Goal: Task Accomplishment & Management: Use online tool/utility

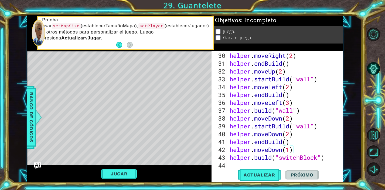
scroll to position [235, 0]
click at [241, 166] on div "helper . moveRight ( 2 ) helper . endBuild ( ) helper . moveUp ( 2 ) helper . s…" at bounding box center [287, 118] width 116 height 133
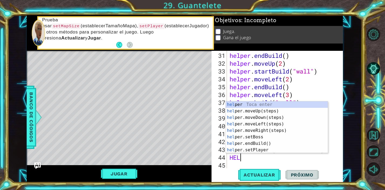
scroll to position [0, 0]
type textarea "H"
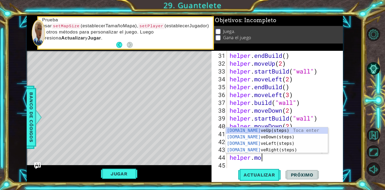
type textarea "helper.move"
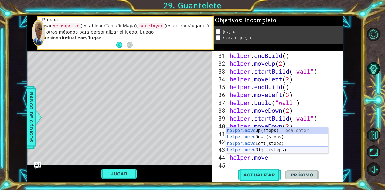
click at [265, 148] on div "helper.move Up(steps) Toca enter helper.move Down(steps) Toca enter helper.move…" at bounding box center [277, 146] width 102 height 39
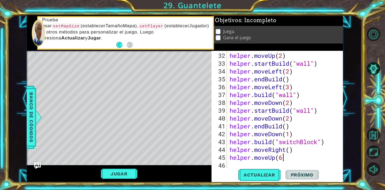
scroll to position [0, 2]
type textarea "helper.moveUp(6)"
click at [263, 174] on span "Actualizar" at bounding box center [259, 174] width 42 height 5
click at [231, 166] on div "helper . moveUp ( 2 ) helper . startBuild ( "wall" ) helper . moveLeft ( 2 ) he…" at bounding box center [287, 118] width 116 height 133
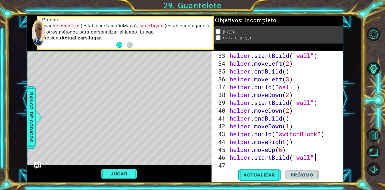
scroll to position [0, 4]
type textarea "helper.startBuild("wall")"
click at [233, 166] on div "helper . startBuild ( "wall" ) helper . moveLeft ( 2 ) helper . endBuild ( ) he…" at bounding box center [287, 118] width 116 height 133
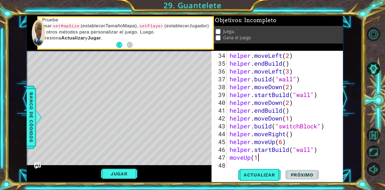
scroll to position [0, 1]
type textarea "moveUp(1)"
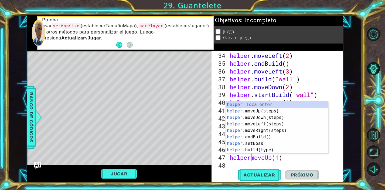
type textarea "helper.moveUp(1)"
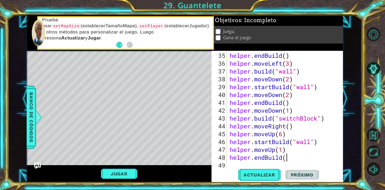
scroll to position [0, 2]
type textarea "helper.endBuild()"
click at [239, 165] on div "helper . endBuild ( ) helper . moveLeft ( 3 ) helper . build ( "wall" ) helper …" at bounding box center [287, 118] width 116 height 133
click at [260, 174] on span "Actualizar" at bounding box center [259, 174] width 42 height 5
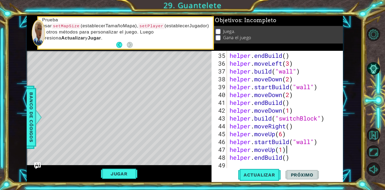
drag, startPoint x: 291, startPoint y: 151, endPoint x: 286, endPoint y: 151, distance: 4.9
click at [286, 151] on div "helper . endBuild ( ) helper . moveLeft ( 3 ) helper . build ( "wall" ) helper …" at bounding box center [287, 118] width 116 height 133
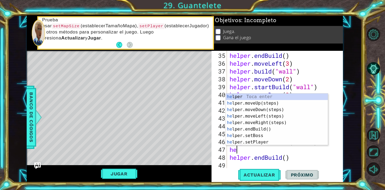
type textarea "h"
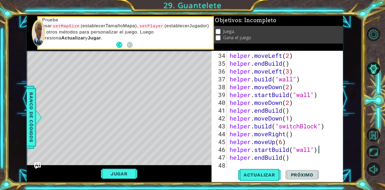
scroll to position [266, 0]
click at [283, 141] on div "helper . moveLeft ( 2 ) helper . endBuild ( ) helper . moveLeft ( 3 ) helper . …" at bounding box center [287, 118] width 116 height 133
type textarea "helper.moveUp(7)"
click at [300, 164] on div "helper . moveLeft ( 2 ) helper . endBuild ( ) helper . moveLeft ( 3 ) helper . …" at bounding box center [287, 118] width 116 height 133
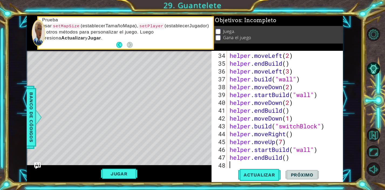
scroll to position [0, 0]
click at [262, 178] on button "Actualizar" at bounding box center [259, 174] width 42 height 13
drag, startPoint x: 273, startPoint y: 152, endPoint x: 255, endPoint y: 152, distance: 17.3
click at [255, 152] on div "helper . moveLeft ( 2 ) helper . endBuild ( ) helper . moveLeft ( 3 ) helper . …" at bounding box center [287, 118] width 116 height 133
click at [258, 152] on div "helper . moveLeft ( 2 ) helper . endBuild ( ) helper . moveLeft ( 3 ) helper . …" at bounding box center [287, 118] width 116 height 133
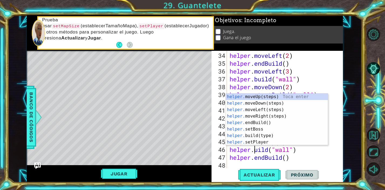
type textarea "[DOMAIN_NAME]("wall")"
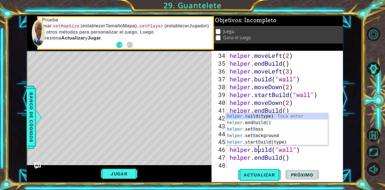
click at [295, 161] on div "helper . moveLeft ( 2 ) helper . endBuild ( ) helper . moveLeft ( 3 ) helper . …" at bounding box center [287, 118] width 116 height 133
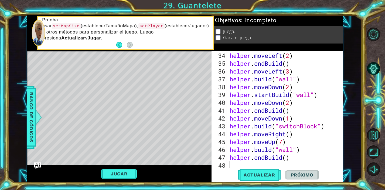
scroll to position [0, 0]
click at [258, 175] on span "Actualizar" at bounding box center [259, 174] width 42 height 5
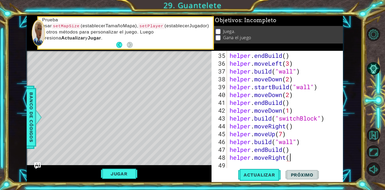
scroll to position [0, 3]
type textarea "helper.moveRight(2)"
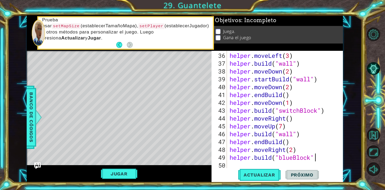
scroll to position [0, 4]
type textarea "[DOMAIN_NAME]("blueBlock")"
click at [33, 115] on span "Banco de códigos" at bounding box center [31, 117] width 9 height 56
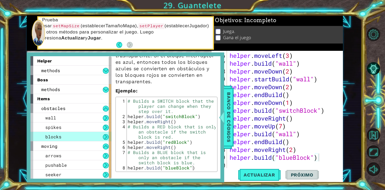
scroll to position [69, 0]
click at [225, 123] on span "Banco de códigos" at bounding box center [229, 117] width 9 height 56
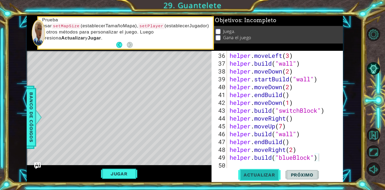
click at [257, 176] on span "Actualizar" at bounding box center [259, 174] width 42 height 5
click at [245, 164] on div "helper . moveLeft ( 3 ) helper . build ( "wall" ) helper . moveDown ( 2 ) helpe…" at bounding box center [287, 118] width 116 height 133
click at [294, 143] on div "helper . moveLeft ( 3 ) helper . build ( "wall" ) helper . moveDown ( 2 ) helpe…" at bounding box center [287, 118] width 116 height 133
type textarea "helper.endBuild()"
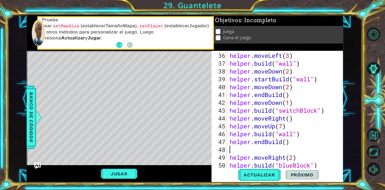
type textarea "I"
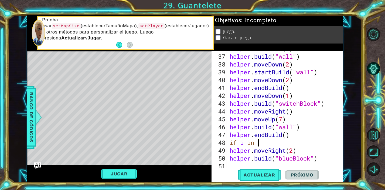
scroll to position [290, 0]
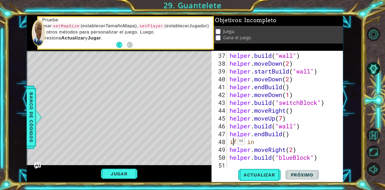
click at [233, 143] on div "helper . build ( "wall" ) helper . moveDown ( 2 ) helper . startBuild ( "wall" …" at bounding box center [287, 118] width 116 height 133
click at [268, 144] on div "helper . build ( "wall" ) helper . moveDown ( 2 ) helper . startBuild ( "wall" …" at bounding box center [287, 118] width 116 height 133
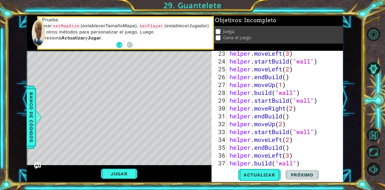
scroll to position [290, 0]
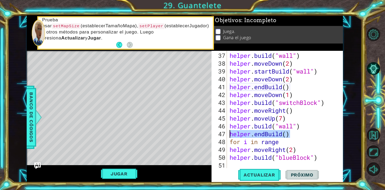
drag, startPoint x: 291, startPoint y: 136, endPoint x: 230, endPoint y: 136, distance: 61.0
click at [230, 136] on div "helper . build ( "wall" ) helper . moveDown ( 2 ) helper . startBuild ( "wall" …" at bounding box center [287, 118] width 116 height 133
type textarea "helper.endBuild()"
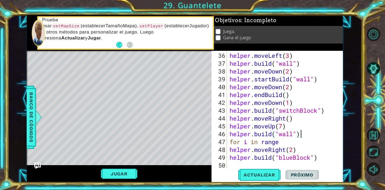
click at [280, 142] on div "helper . moveLeft ( 3 ) helper . build ( "wall" ) helper . moveDown ( 2 ) helpe…" at bounding box center [287, 118] width 116 height 133
click at [315, 144] on div "helper . moveLeft ( 3 ) helper . build ( "wall" ) helper . moveDown ( 2 ) helpe…" at bounding box center [287, 118] width 116 height 133
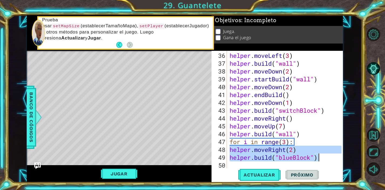
drag, startPoint x: 231, startPoint y: 151, endPoint x: 322, endPoint y: 159, distance: 91.1
click at [322, 159] on div "helper . moveLeft ( 3 ) helper . build ( "wall" ) helper . moveDown ( 2 ) helpe…" at bounding box center [287, 118] width 116 height 133
type textarea "helper.moveRight(2) [DOMAIN_NAME]("blueBlock")"
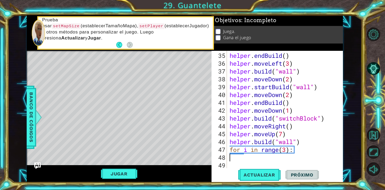
click at [307, 153] on div "helper . endBuild ( ) helper . moveLeft ( 3 ) helper . build ( "wall" ) helper …" at bounding box center [287, 118] width 116 height 133
paste textarea "[DOMAIN_NAME]("blueBlock")"
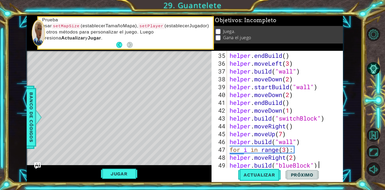
scroll to position [282, 0]
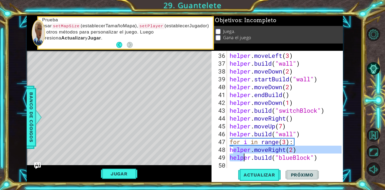
drag, startPoint x: 232, startPoint y: 151, endPoint x: 246, endPoint y: 155, distance: 14.9
click at [246, 155] on div "helper . moveLeft ( 3 ) helper . build ( "wall" ) helper . moveDown ( 2 ) helpe…" at bounding box center [287, 118] width 116 height 133
type textarea "helper.moveRight(2) [DOMAIN_NAME]("blueBlock")"
drag, startPoint x: 230, startPoint y: 150, endPoint x: 320, endPoint y: 159, distance: 90.7
click at [320, 159] on div "helper . moveLeft ( 3 ) helper . build ( "wall" ) helper . moveDown ( 2 ) helpe…" at bounding box center [287, 118] width 116 height 133
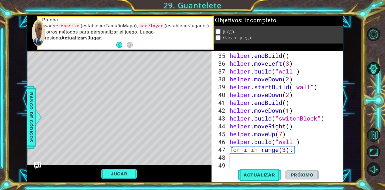
scroll to position [274, 0]
click at [295, 152] on div "helper . endBuild ( ) helper . moveLeft ( 3 ) helper . build ( "wall" ) helper …" at bounding box center [287, 118] width 116 height 133
type textarea "for i in range(3):"
paste textarea "[DOMAIN_NAME]("blueBlock")"
type textarea "[DOMAIN_NAME]("blueBlock")"
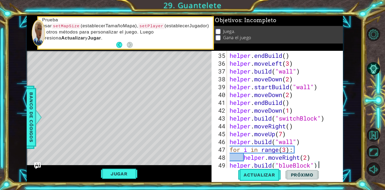
scroll to position [290, 0]
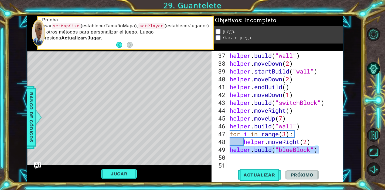
drag, startPoint x: 230, startPoint y: 150, endPoint x: 318, endPoint y: 151, distance: 87.5
click at [318, 151] on div "helper . build ( "wall" ) helper . moveDown ( 2 ) helper . startBuild ( "wall" …" at bounding box center [287, 118] width 116 height 133
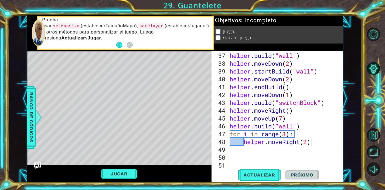
click at [312, 142] on div "helper . build ( "wall" ) helper . moveDown ( 2 ) helper . startBuild ( "wall" …" at bounding box center [287, 118] width 116 height 133
type textarea "helper.moveRight(2)"
paste textarea "[DOMAIN_NAME]("blueBlock")"
type textarea "[DOMAIN_NAME]("blueBlock")"
click at [295, 163] on div "helper . build ( "wall" ) helper . moveDown ( 2 ) helper . startBuild ( "wall" …" at bounding box center [287, 118] width 116 height 133
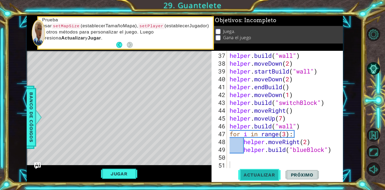
click at [271, 178] on button "Actualizar" at bounding box center [259, 174] width 42 height 13
type textarea "helper.moveRight(1)"
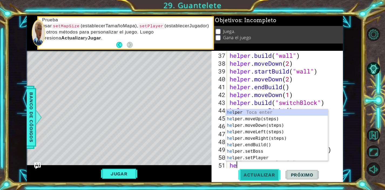
type textarea "h"
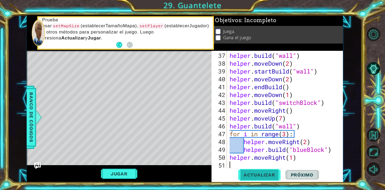
type textarea "helper.moveRight(1)"
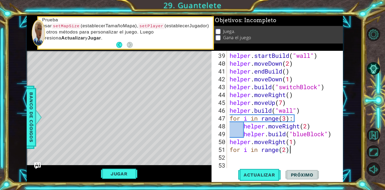
scroll to position [305, 0]
type textarea "for i in range(2):"
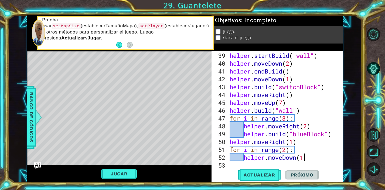
scroll to position [0, 3]
type textarea "helper.moveDown(1)"
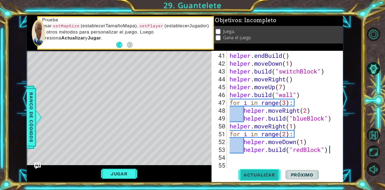
click at [265, 174] on span "Actualizar" at bounding box center [259, 174] width 42 height 5
click at [304, 152] on div "helper . endBuild ( ) helper . moveDown ( 1 ) helper . build ( "switchBlock" ) …" at bounding box center [287, 118] width 116 height 133
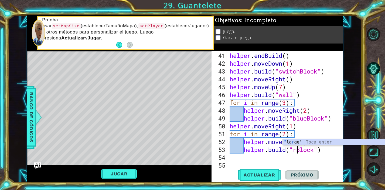
scroll to position [0, 4]
type textarea "[DOMAIN_NAME]("blueBlock")"
click at [322, 164] on div "helper . endBuild ( ) helper . moveDown ( 1 ) helper . build ( "switchBlock" ) …" at bounding box center [287, 118] width 116 height 133
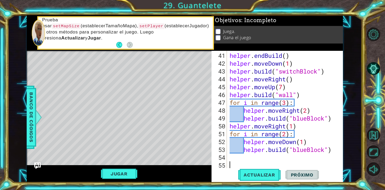
scroll to position [0, 0]
click at [297, 134] on div "helper . endBuild ( ) helper . moveDown ( 1 ) helper . build ( "switchBlock" ) …" at bounding box center [287, 118] width 116 height 133
type textarea "for i in range(2):"
drag, startPoint x: 297, startPoint y: 134, endPoint x: 217, endPoint y: 136, distance: 79.7
click at [217, 136] on div "for i in range(2): 41 42 43 44 45 46 47 48 49 50 51 52 53 54 55 helper . endBui…" at bounding box center [277, 109] width 130 height 117
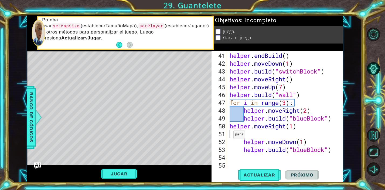
scroll to position [313, 0]
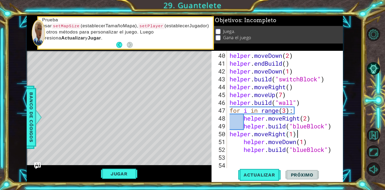
click at [242, 143] on div "helper . moveDown ( 2 ) helper . endBuild ( ) helper . moveDown ( 1 ) helper . …" at bounding box center [287, 118] width 116 height 133
click at [245, 143] on div "helper . moveDown ( 2 ) helper . endBuild ( ) helper . moveDown ( 1 ) helper . …" at bounding box center [287, 118] width 116 height 133
type textarea "helper.moveDown(1)"
click at [243, 153] on div "helper . moveDown ( 2 ) helper . endBuild ( ) helper . moveDown ( 1 ) helper . …" at bounding box center [287, 118] width 116 height 133
click at [243, 151] on div "helper . moveDown ( 2 ) helper . endBuild ( ) helper . moveDown ( 1 ) helper . …" at bounding box center [287, 118] width 116 height 133
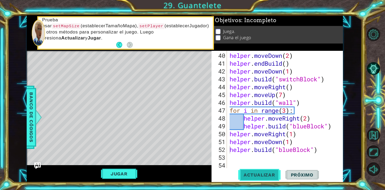
click at [263, 176] on span "Actualizar" at bounding box center [259, 174] width 42 height 5
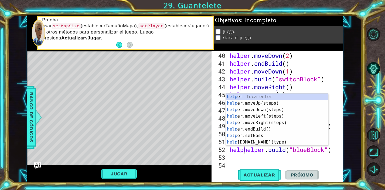
scroll to position [0, 1]
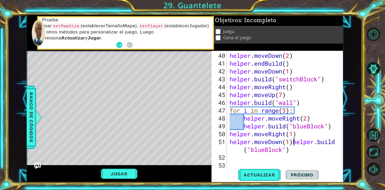
type textarea "[DOMAIN_NAME]("blueBlock")"
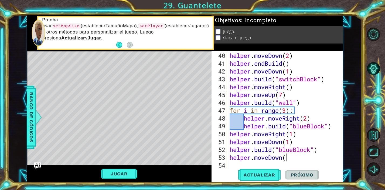
scroll to position [0, 2]
type textarea "helper.moveDown(2)"
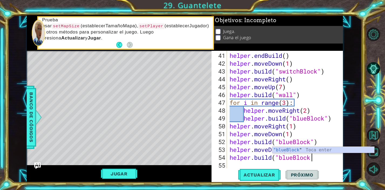
scroll to position [0, 4]
type textarea "[DOMAIN_NAME]("blueBlock")"
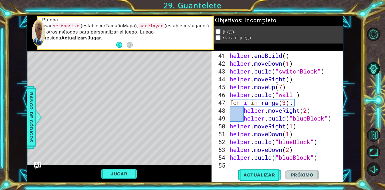
click at [271, 164] on div "helper . endBuild ( ) helper . moveDown ( 1 ) helper . build ( "switchBlock" ) …" at bounding box center [287, 118] width 116 height 133
click at [266, 174] on span "Actualizar" at bounding box center [259, 174] width 42 height 5
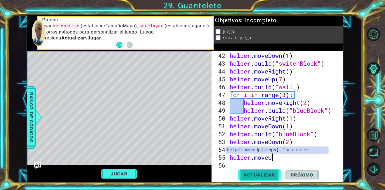
scroll to position [0, 2]
type textarea "helper.moveUp(2)"
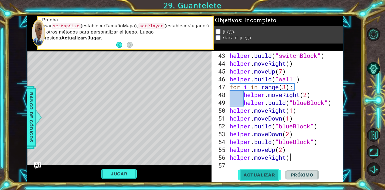
scroll to position [0, 3]
type textarea "helper.moveRight(3)"
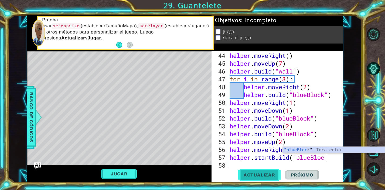
scroll to position [0, 4]
type textarea "helper.startBuild("blueBlock")"
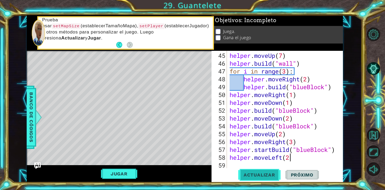
scroll to position [0, 3]
drag, startPoint x: 286, startPoint y: 142, endPoint x: 270, endPoint y: 143, distance: 16.3
click at [270, 143] on div "helper . moveUp ( 7 ) helper . build ( "wall" ) for i in range ( 3 ) : helper .…" at bounding box center [287, 118] width 116 height 133
click at [299, 158] on div "helper . moveUp ( 7 ) helper . build ( "wall" ) for i in range ( 3 ) : helper .…" at bounding box center [287, 118] width 116 height 133
type textarea "helper.moveLeft(2)"
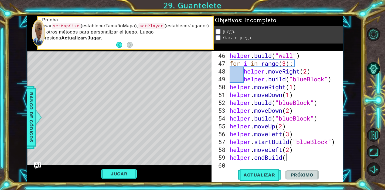
scroll to position [0, 2]
type textarea "helper.endBuild()"
click at [314, 163] on div "helper . build ( "wall" ) for i in range ( 3 ) : helper . moveRight ( 2 ) helpe…" at bounding box center [287, 118] width 116 height 133
click at [265, 175] on span "Actualizar" at bounding box center [259, 174] width 42 height 5
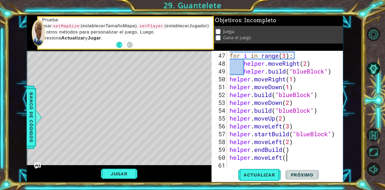
scroll to position [0, 2]
type textarea "helper.moveLeft(3)"
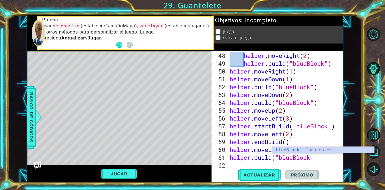
scroll to position [0, 4]
type textarea "[DOMAIN_NAME]("blueBlock")"
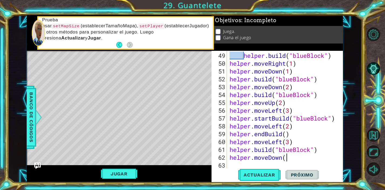
scroll to position [0, 2]
type textarea "helper.moveDown(2)"
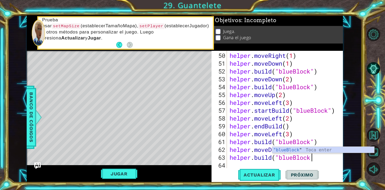
scroll to position [0, 4]
type textarea "[DOMAIN_NAME]("blueBlock")"
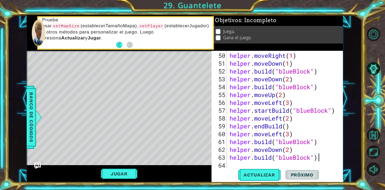
click at [247, 163] on div "helper . moveRight ( 1 ) helper . moveDown ( 1 ) helper . build ( "blueBlock" )…" at bounding box center [287, 118] width 116 height 133
click at [262, 174] on span "Actualizar" at bounding box center [259, 174] width 42 height 5
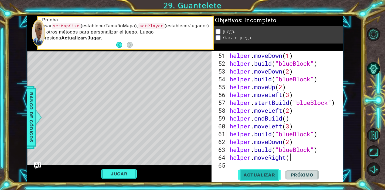
scroll to position [0, 3]
type textarea "helper.moveRight(3)"
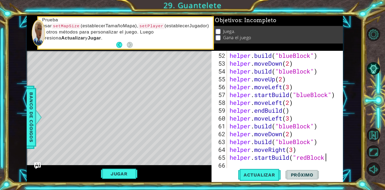
scroll to position [0, 4]
type textarea "helper.startBuild("redBlock")"
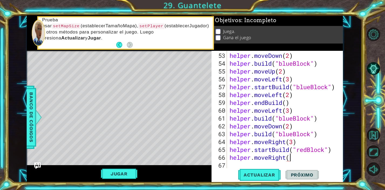
scroll to position [0, 3]
type textarea "helper.moveRight(2)"
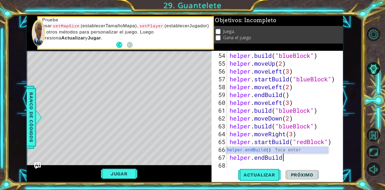
scroll to position [0, 2]
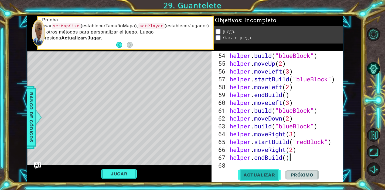
click at [263, 174] on span "Actualizar" at bounding box center [259, 174] width 42 height 5
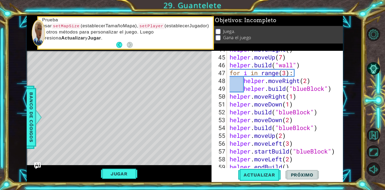
scroll to position [351, 0]
click at [286, 73] on div "helper . moveRight ( ) helper . moveUp ( 7 ) helper . build ( "wall" ) for i in…" at bounding box center [287, 111] width 116 height 133
click at [299, 99] on div "helper . moveRight ( ) helper . moveUp ( 7 ) helper . build ( "wall" ) for i in…" at bounding box center [287, 111] width 116 height 133
click at [299, 96] on div "helper . moveRight ( ) helper . moveUp ( 7 ) helper . build ( "wall" ) for i in…" at bounding box center [287, 111] width 116 height 133
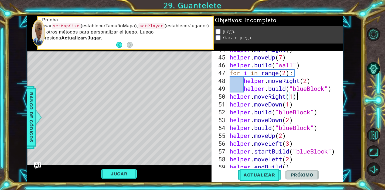
click at [287, 72] on div "helper . moveRight ( ) helper . moveUp ( 7 ) helper . build ( "wall" ) for i in…" at bounding box center [287, 111] width 116 height 133
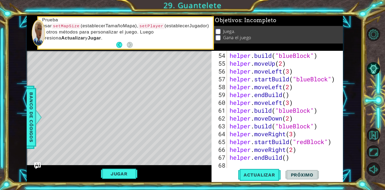
click at [295, 159] on div "helper . build ( "blueBlock" ) helper . moveUp ( 2 ) helper . moveLeft ( 3 ) he…" at bounding box center [287, 118] width 116 height 133
type textarea "helper.endBuild()"
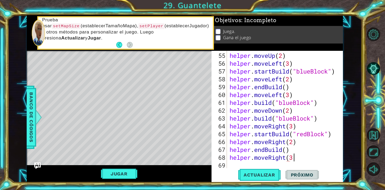
scroll to position [0, 3]
type textarea "helper.moveRight(3)"
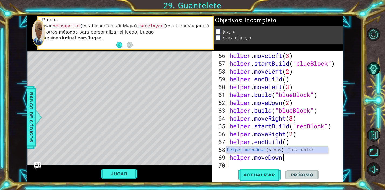
scroll to position [0, 2]
type textarea "helper.moveDown(4)"
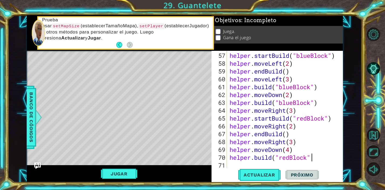
scroll to position [0, 4]
type textarea "[DOMAIN_NAME]("redBlock")"
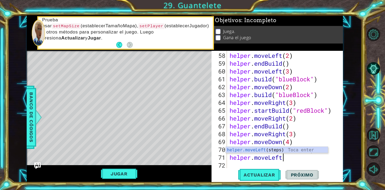
scroll to position [0, 2]
type textarea "helper.moveLeft(1)"
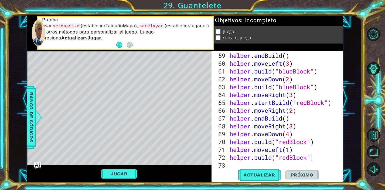
scroll to position [0, 4]
type textarea "[DOMAIN_NAME]("redBlock")"
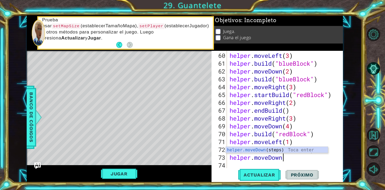
scroll to position [0, 2]
type textarea "helper.moveDown"
